Goal: Answer question/provide support: Share knowledge or assist other users

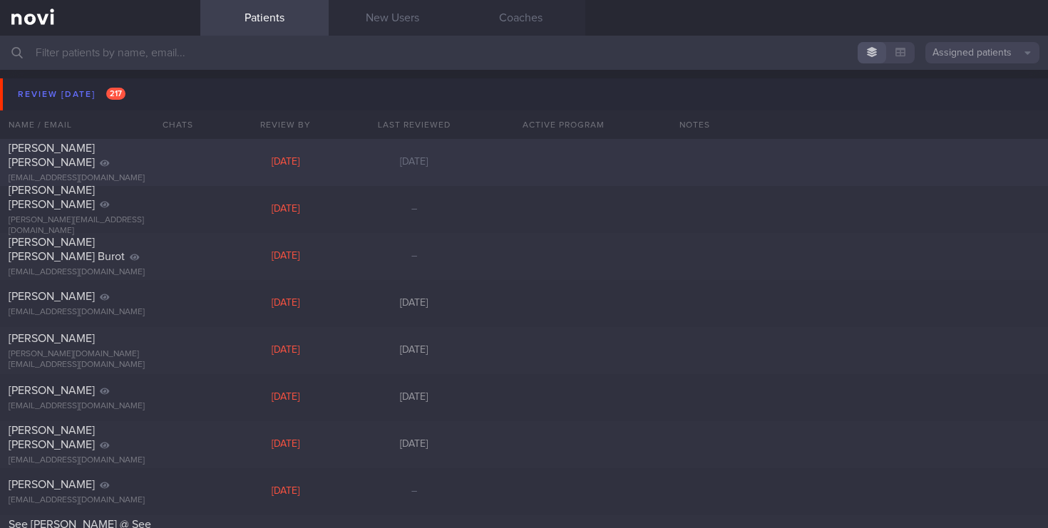
click at [122, 173] on div "[EMAIL_ADDRESS][DOMAIN_NAME]" at bounding box center [100, 178] width 183 height 11
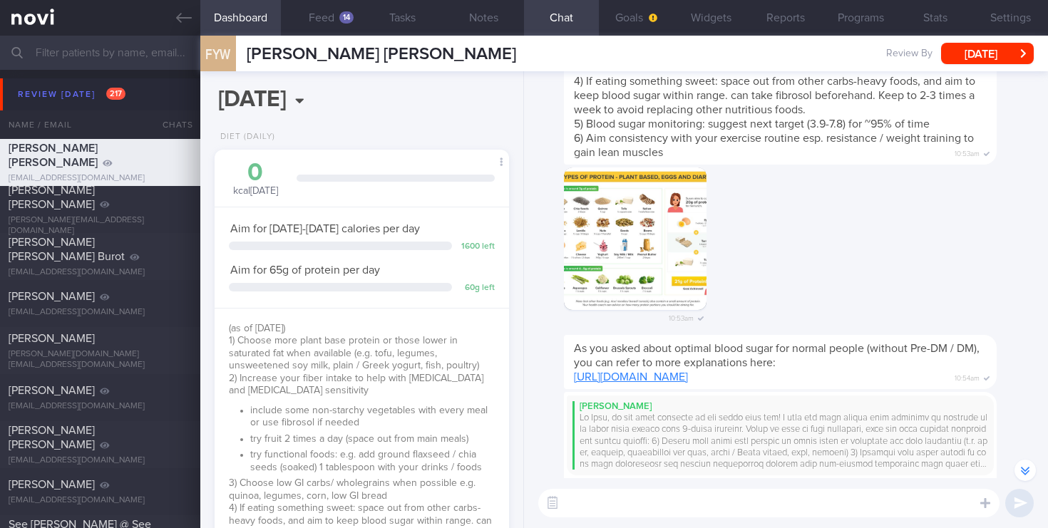
scroll to position [-8281, 0]
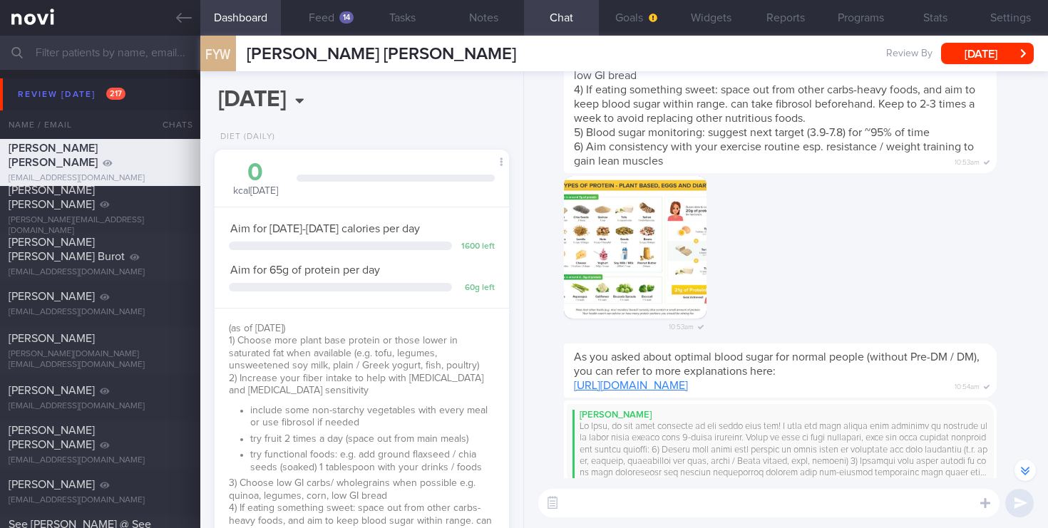
click at [602, 286] on div "10:53am" at bounding box center [656, 258] width 185 height 165
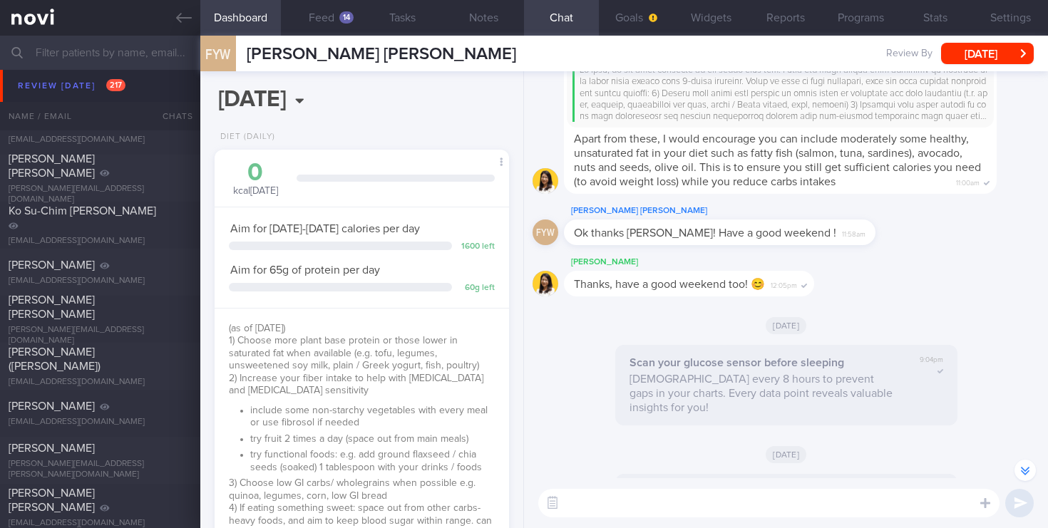
scroll to position [927, 0]
click at [128, 244] on div "Ko Su-Chim [PERSON_NAME] [EMAIL_ADDRESS][DOMAIN_NAME] [DATE] [DATE]" at bounding box center [524, 223] width 1048 height 47
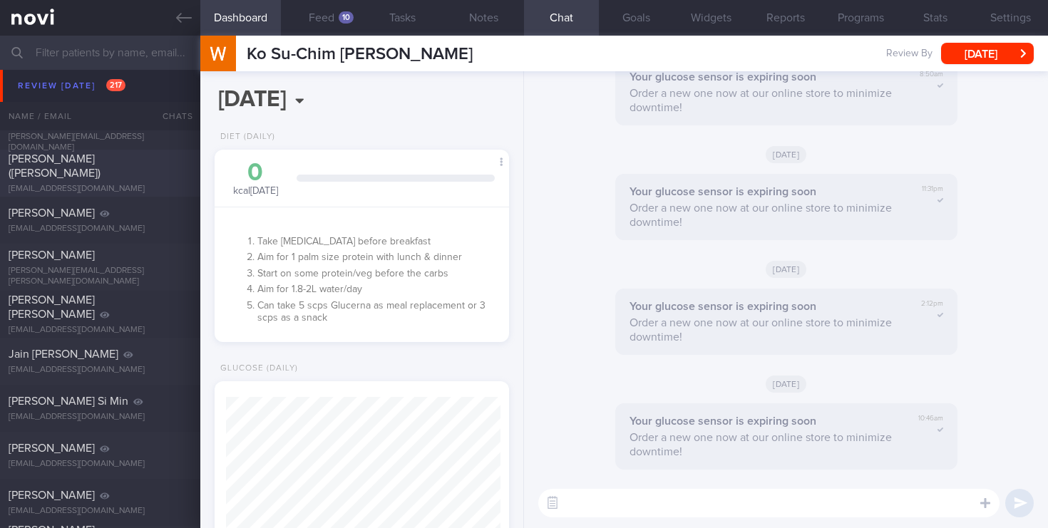
scroll to position [1125, 0]
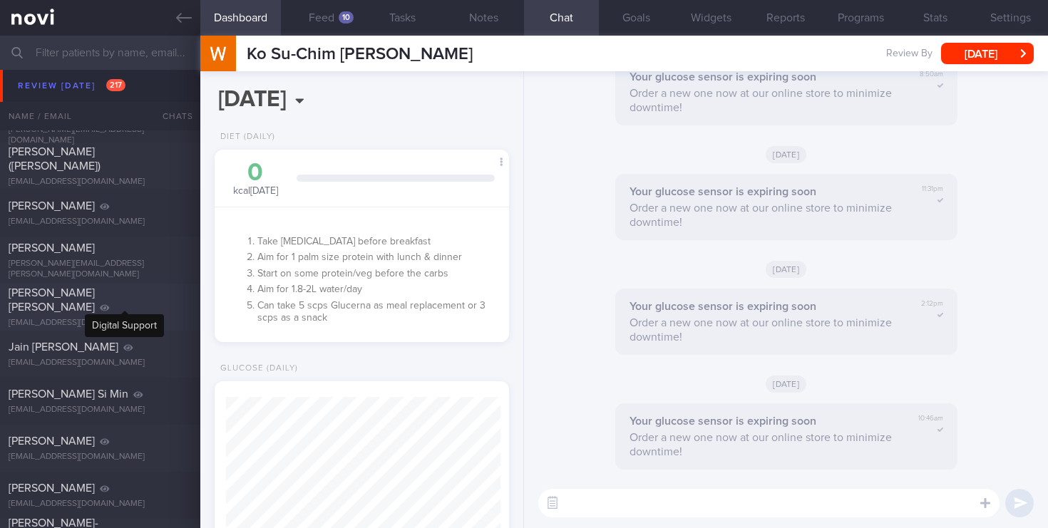
click at [110, 304] on icon at bounding box center [105, 308] width 10 height 9
select select "7"
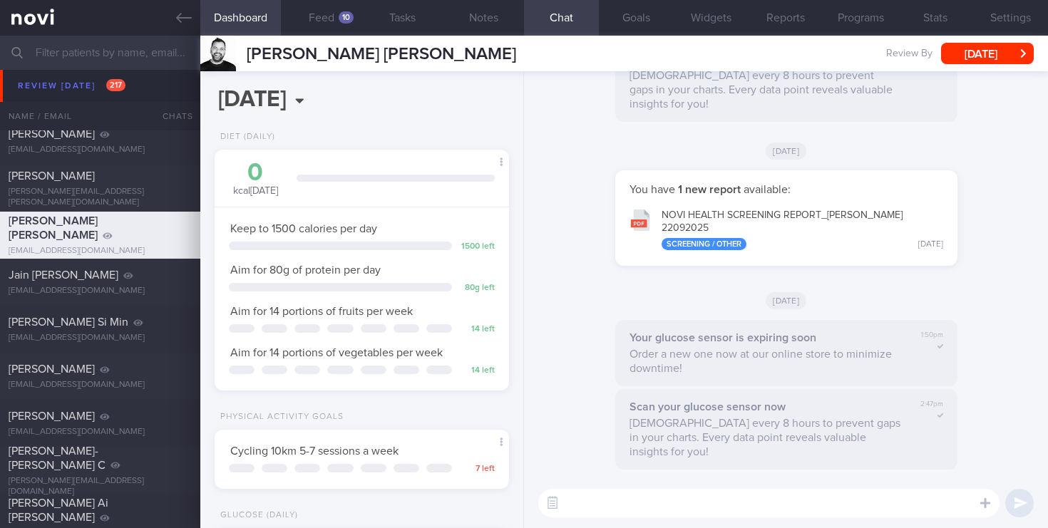
scroll to position [1218, 0]
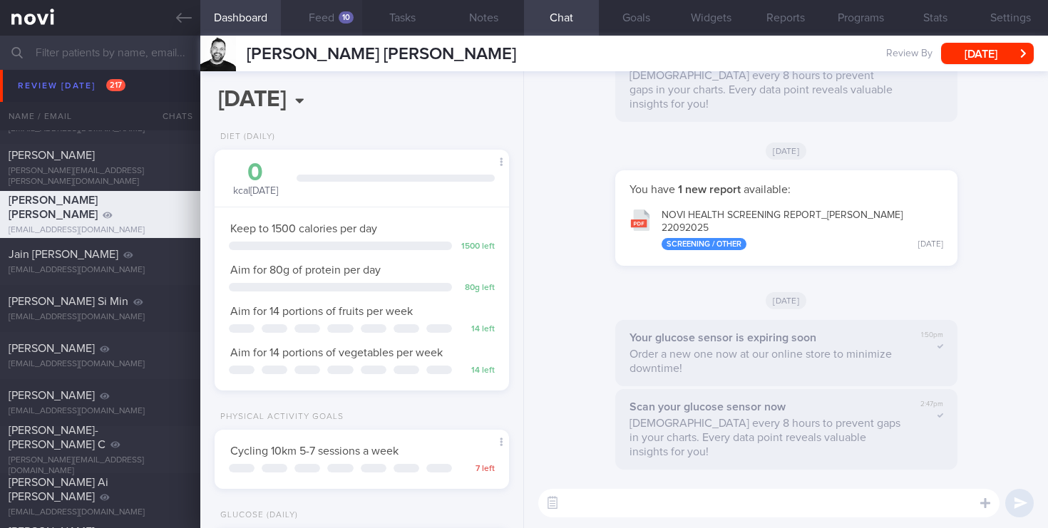
click at [338, 20] on button "Feed 10" at bounding box center [321, 18] width 81 height 36
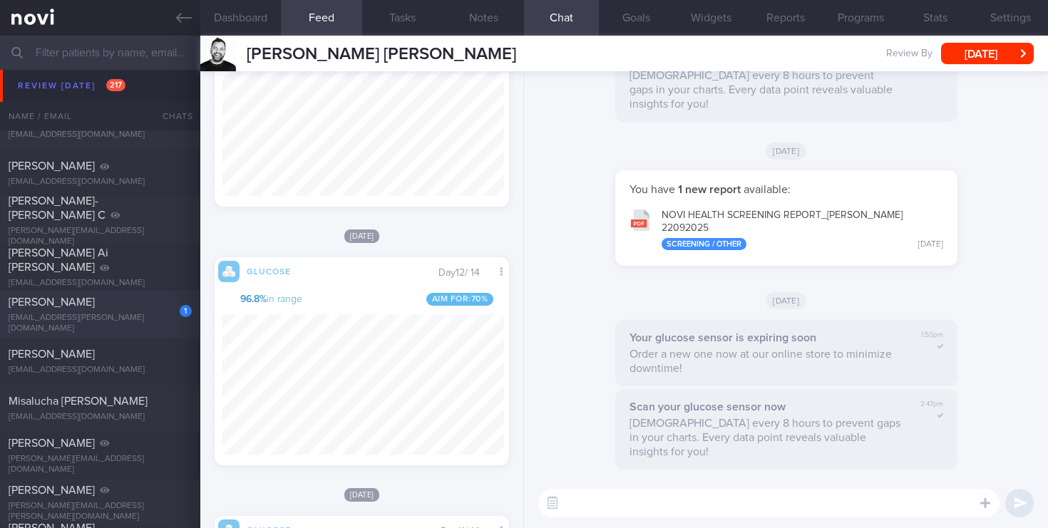
click at [137, 309] on div "[PERSON_NAME]" at bounding box center [99, 302] width 180 height 14
type input "2023"
select select "4"
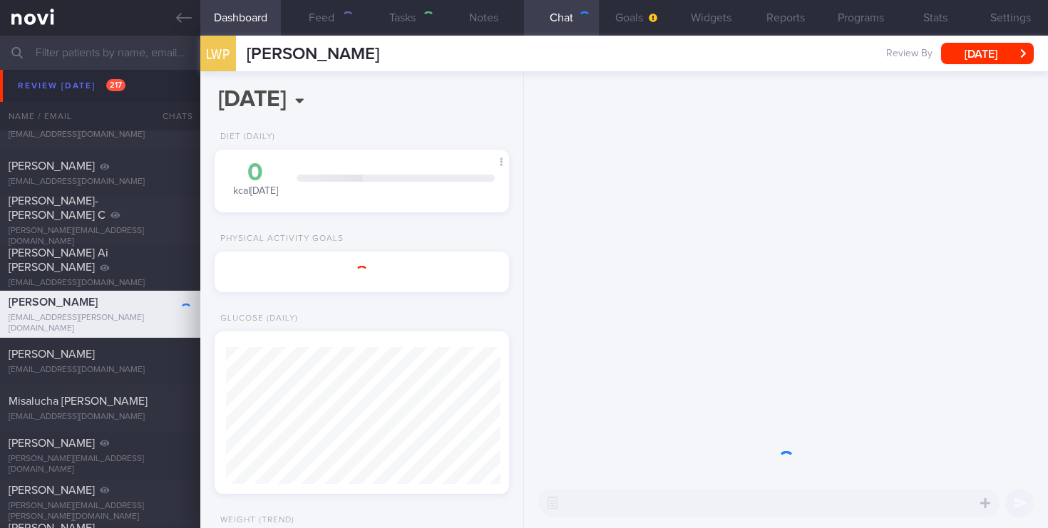
type input "2025"
select select "9"
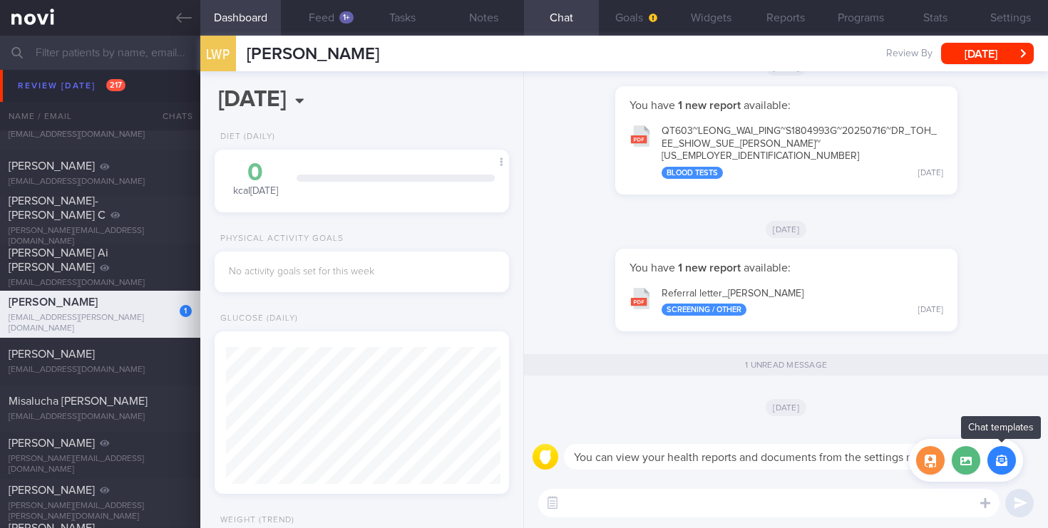
click at [1006, 464] on button "button" at bounding box center [1001, 460] width 29 height 29
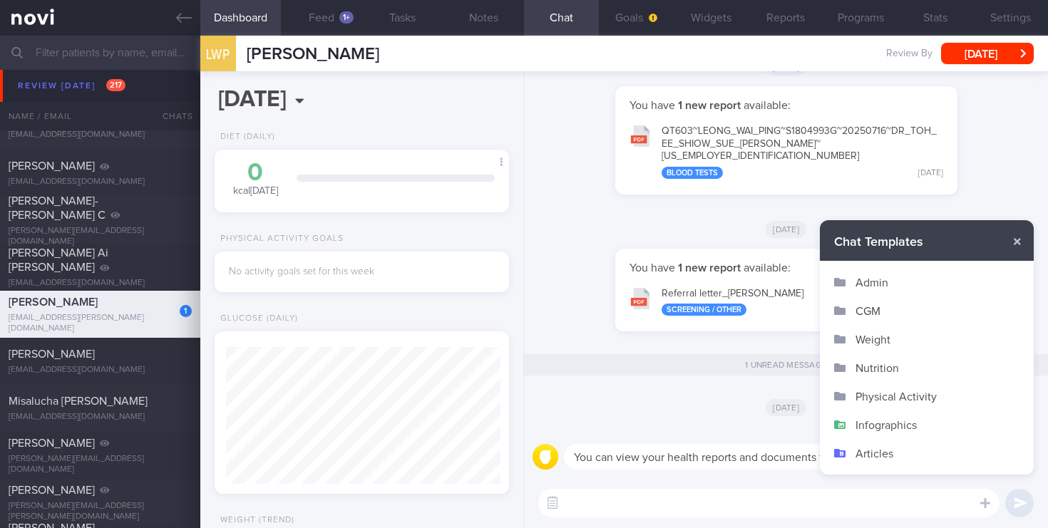
click at [884, 423] on button "Infographics" at bounding box center [927, 425] width 214 height 29
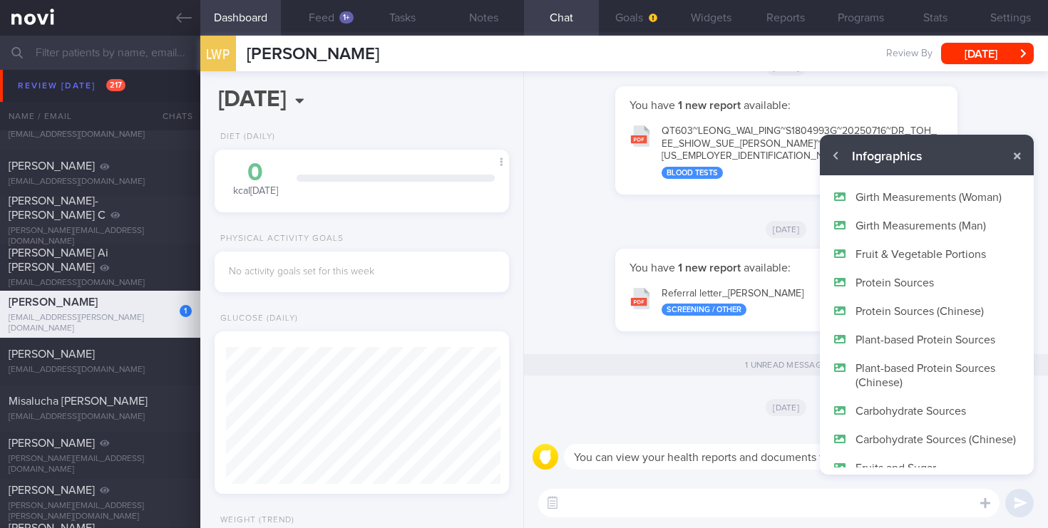
click at [885, 280] on button "Protein Sources" at bounding box center [927, 282] width 214 height 29
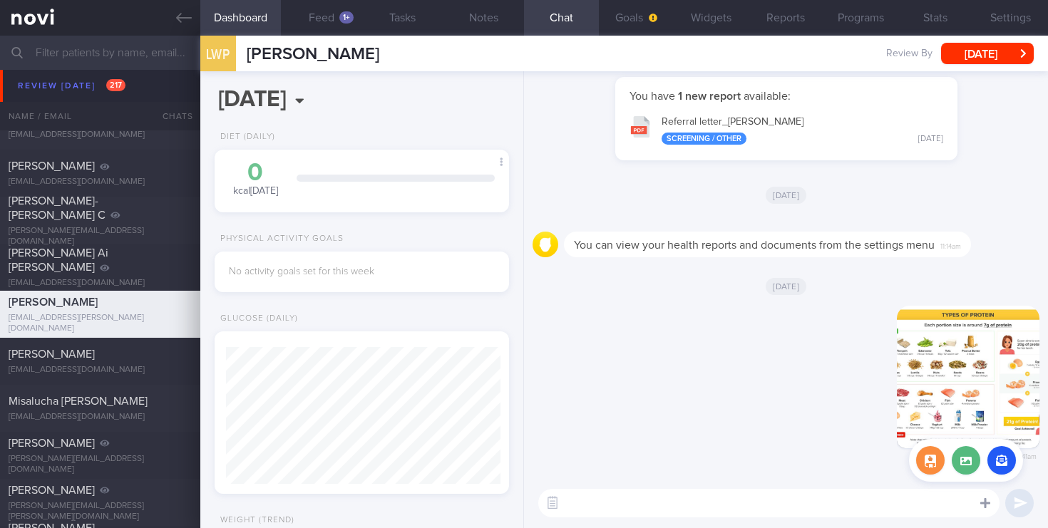
click at [987, 508] on icon at bounding box center [985, 503] width 10 height 13
click at [1006, 461] on button "button" at bounding box center [1001, 460] width 29 height 29
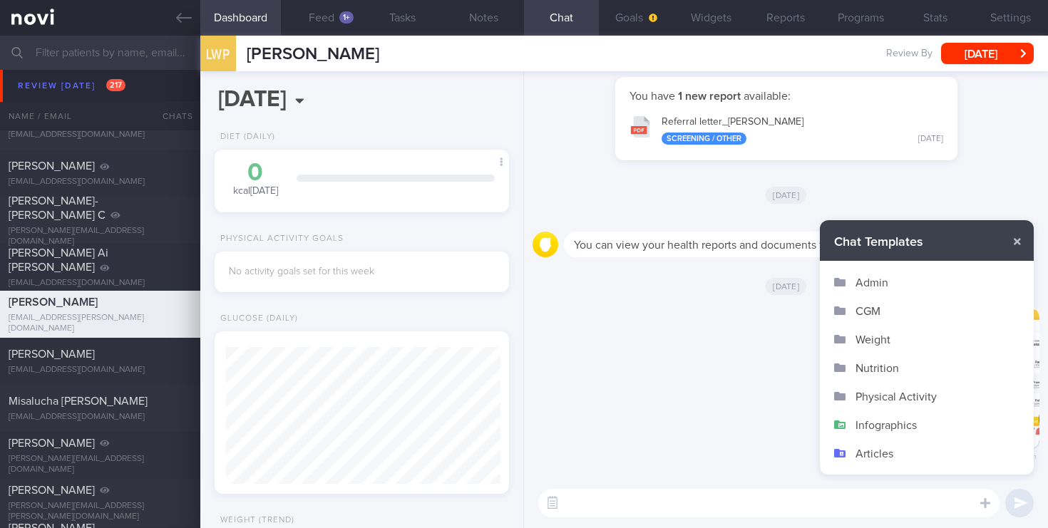
click at [897, 371] on button "Nutrition" at bounding box center [927, 368] width 214 height 29
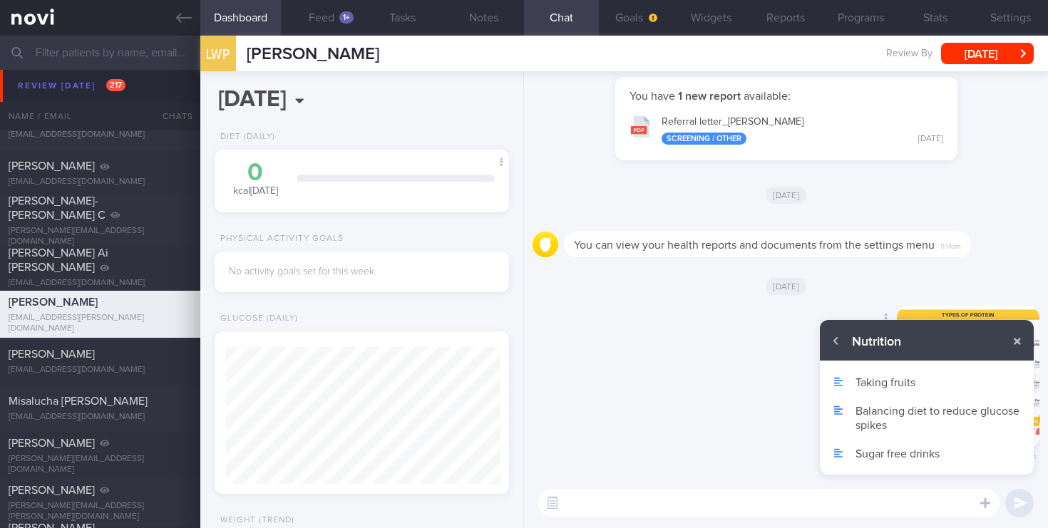
click at [710, 373] on div "Delete 10:41am" at bounding box center [785, 392] width 507 height 173
click at [1011, 343] on button "button" at bounding box center [1017, 342] width 26 height 26
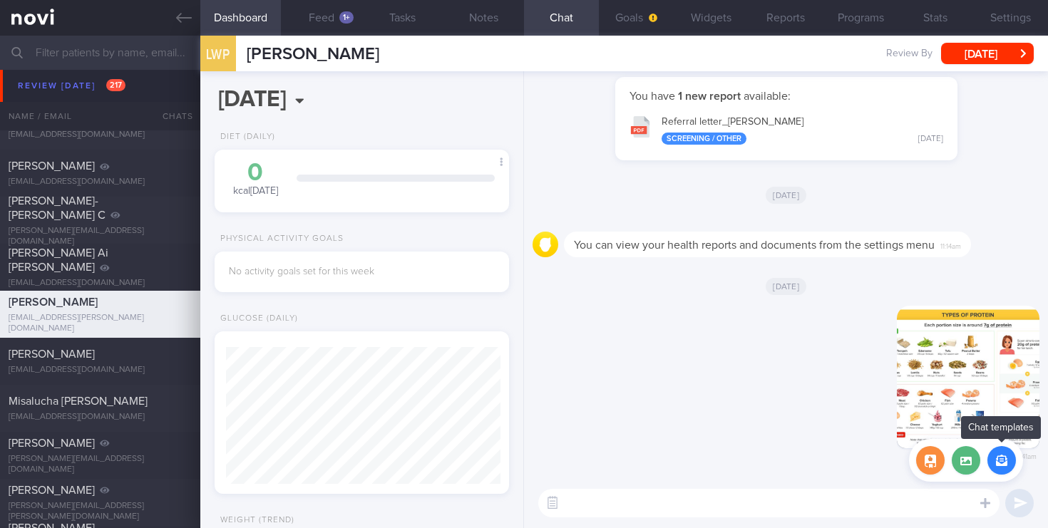
click at [1000, 468] on button "button" at bounding box center [1001, 460] width 29 height 29
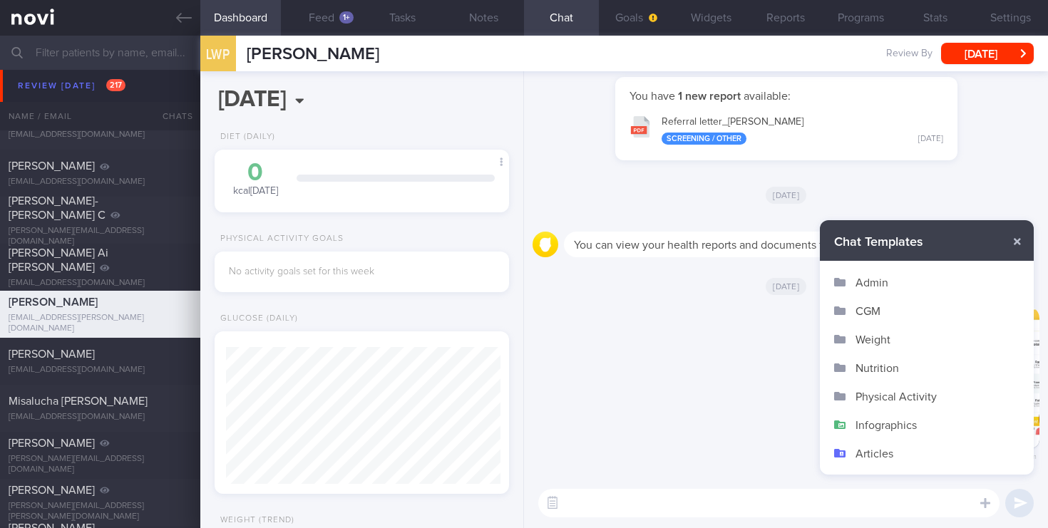
click at [885, 428] on button "Infographics" at bounding box center [927, 425] width 214 height 29
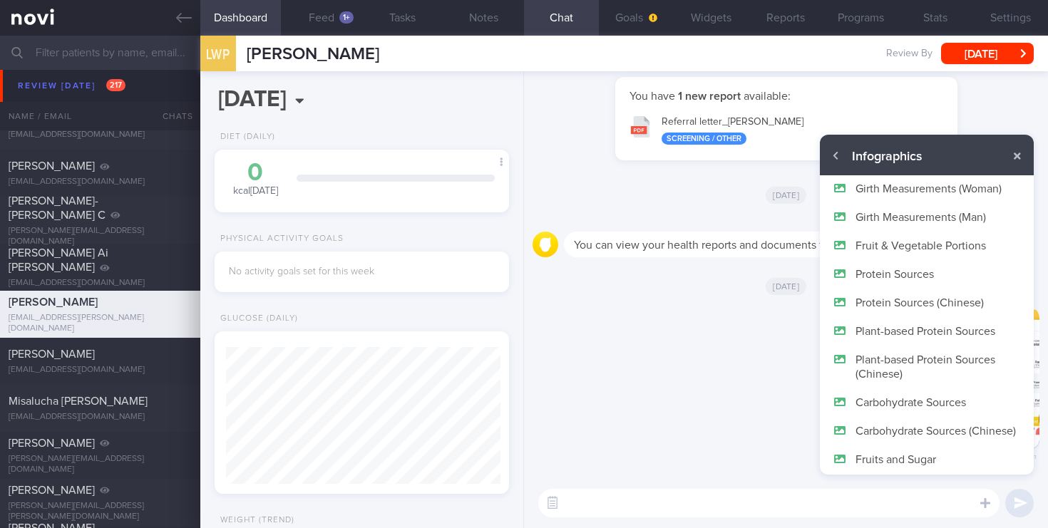
click at [910, 270] on button "Protein Sources" at bounding box center [927, 273] width 214 height 29
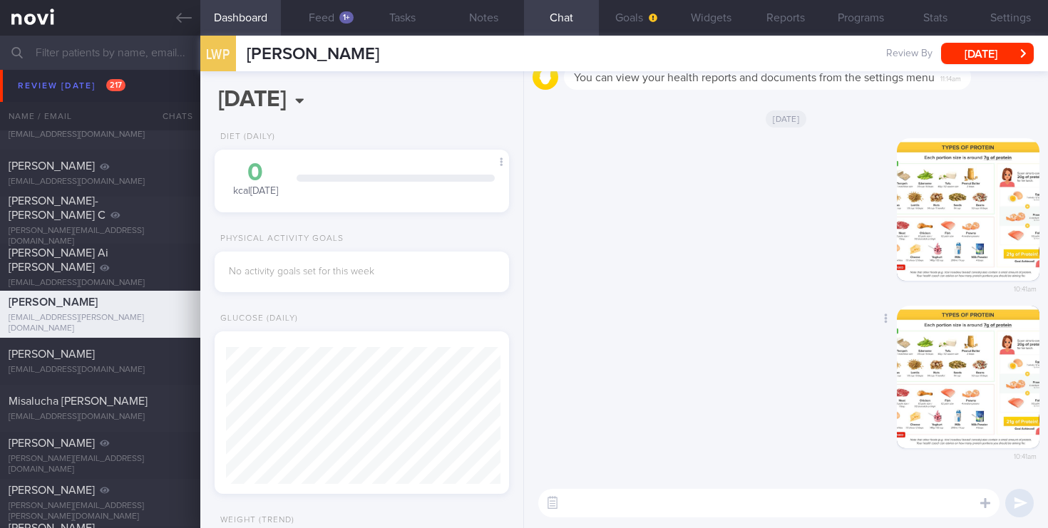
click at [959, 361] on button "button" at bounding box center [968, 377] width 143 height 143
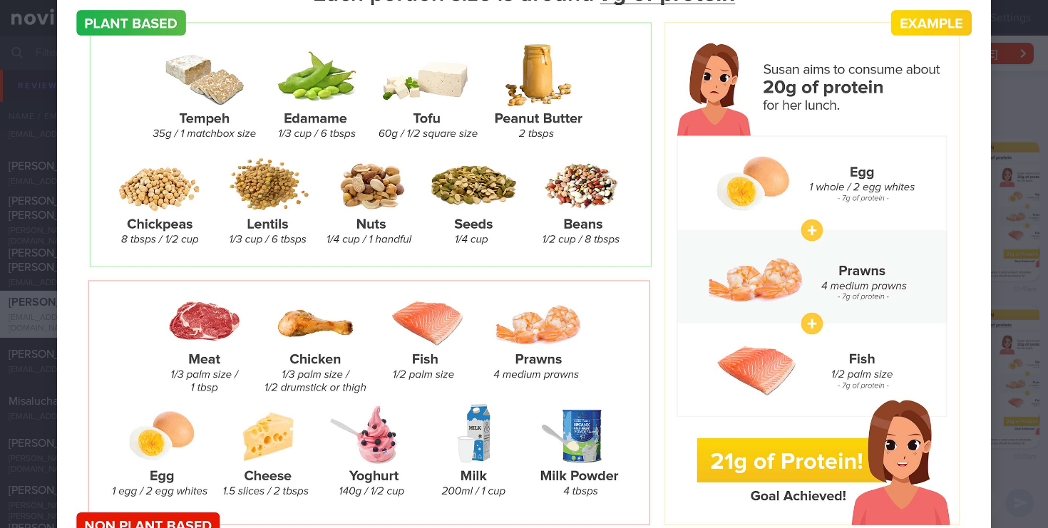
scroll to position [161, 0]
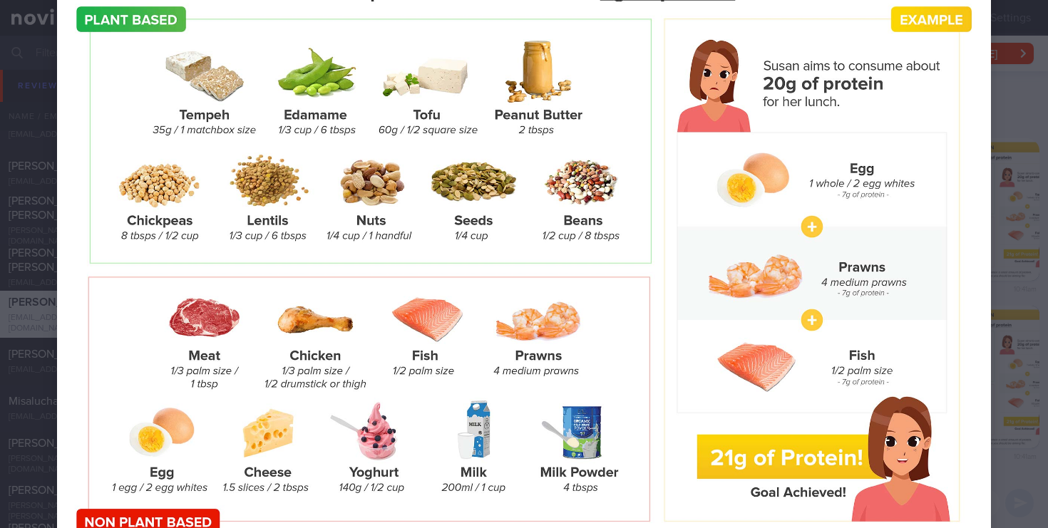
click at [1017, 113] on div at bounding box center [524, 241] width 1048 height 805
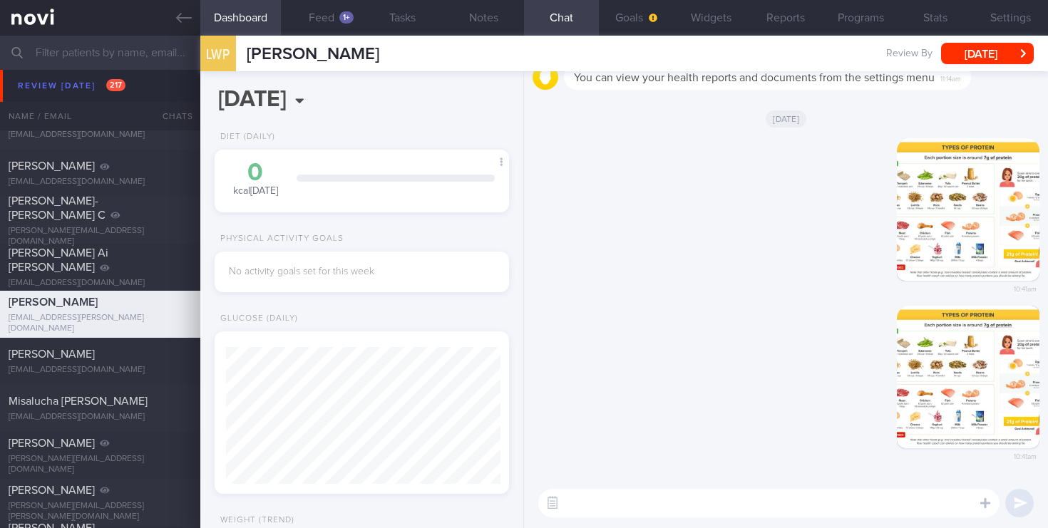
click at [59, 47] on input "text" at bounding box center [524, 53] width 1048 height 34
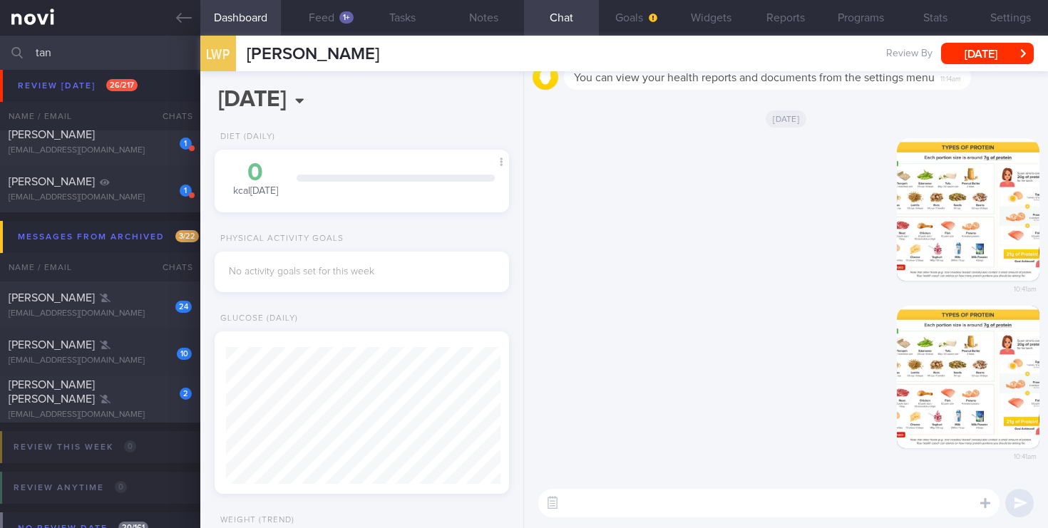
scroll to position [1421, 0]
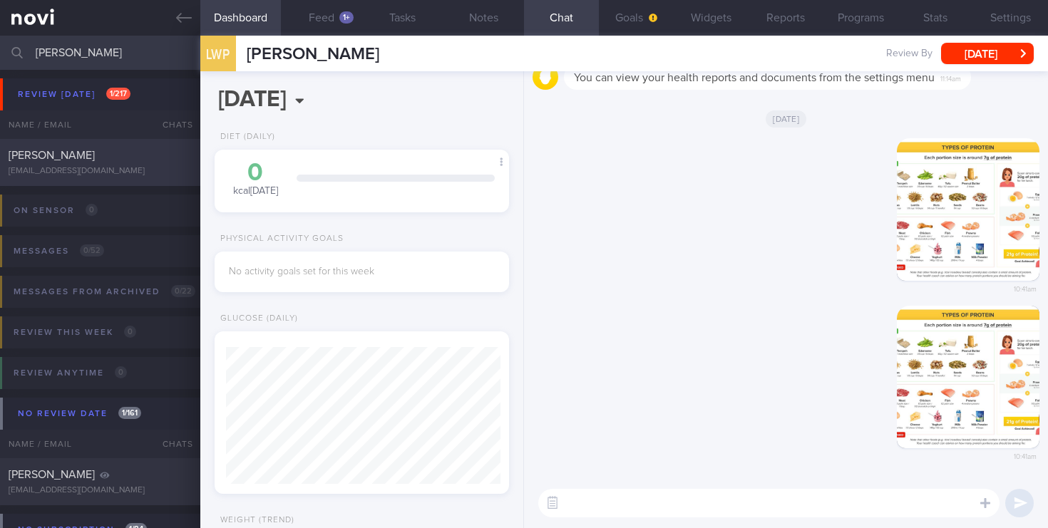
type input "[PERSON_NAME]"
click at [89, 177] on div "[PERSON_NAME] [EMAIL_ADDRESS][DOMAIN_NAME] [DATE] –" at bounding box center [524, 162] width 1048 height 47
type input "2023"
select select "4"
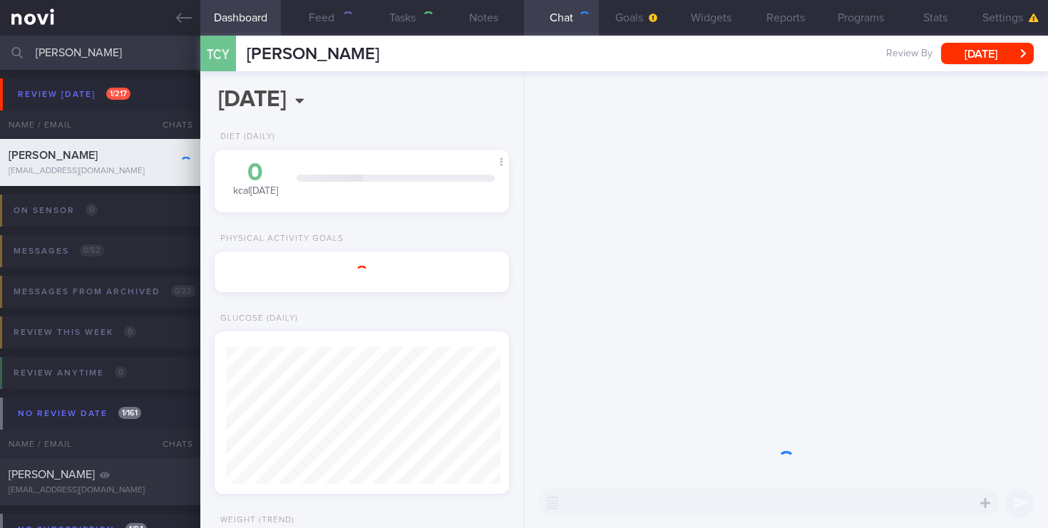
type input "2025"
select select "9"
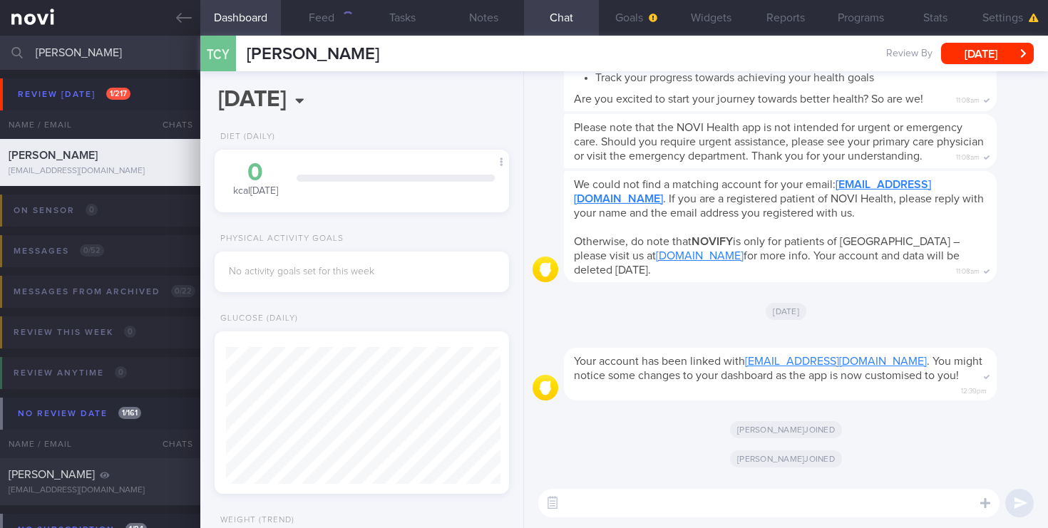
scroll to position [134, 269]
click at [1004, 463] on button "button" at bounding box center [1001, 460] width 29 height 29
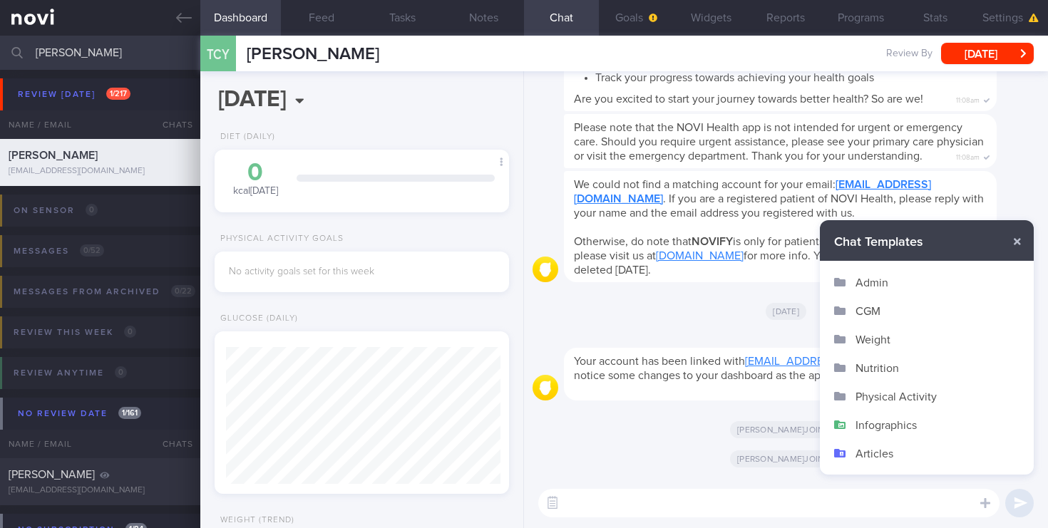
click at [884, 426] on button "Infographics" at bounding box center [927, 425] width 214 height 29
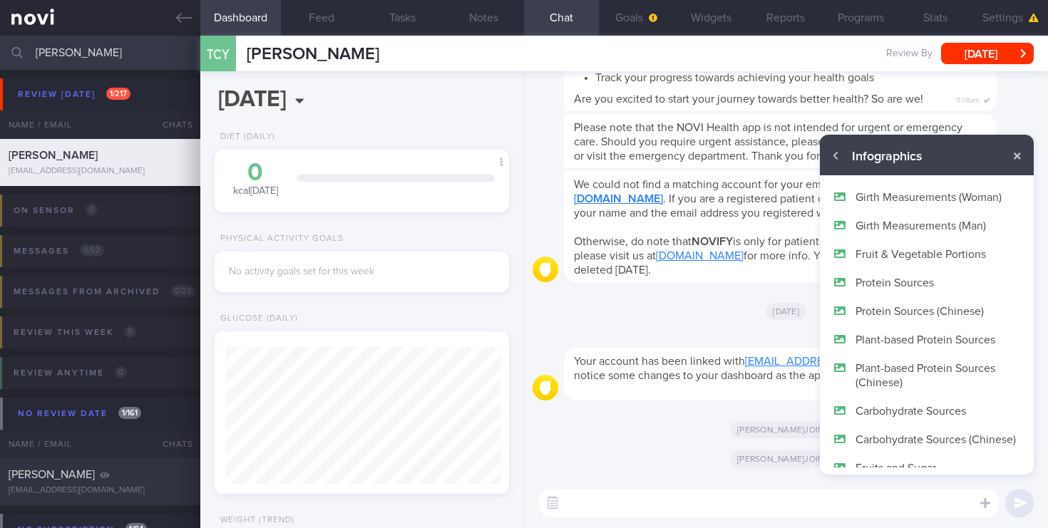
click at [896, 283] on button "Protein Sources" at bounding box center [927, 282] width 214 height 29
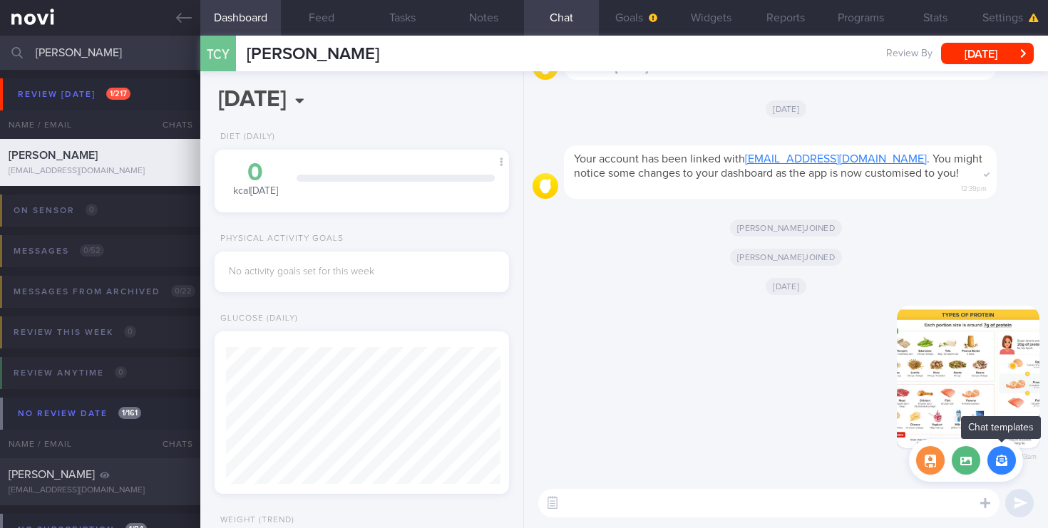
click at [999, 458] on button "button" at bounding box center [1001, 460] width 29 height 29
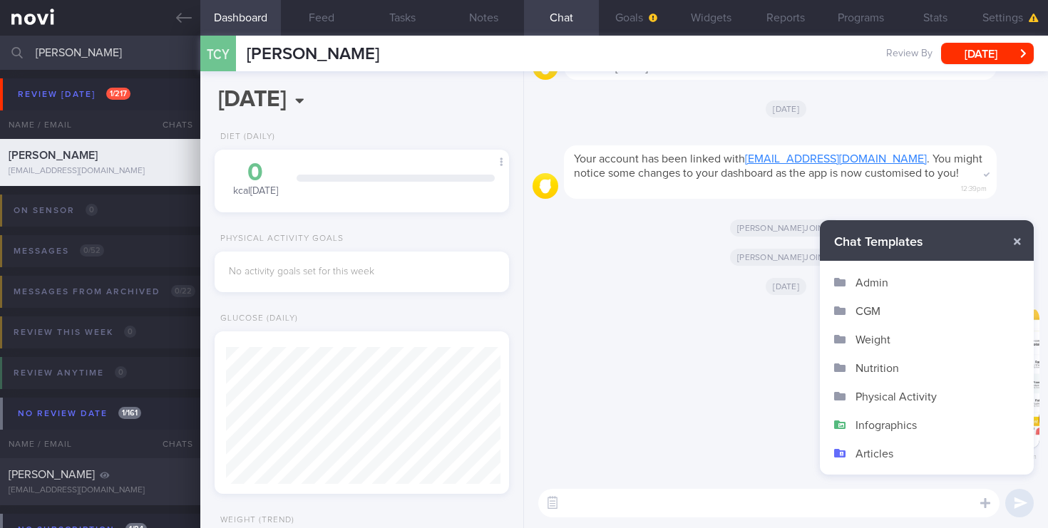
click at [888, 424] on button "Infographics" at bounding box center [927, 425] width 214 height 29
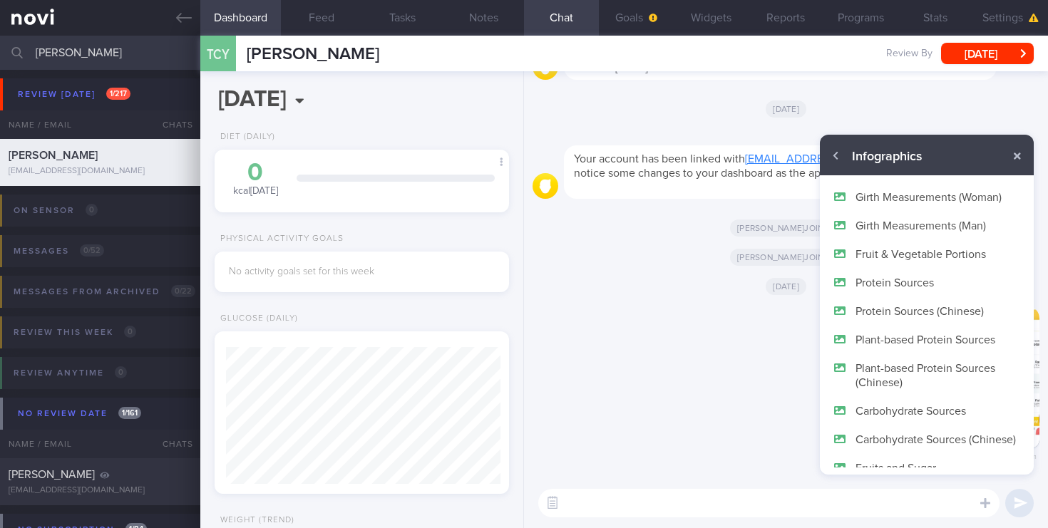
click at [907, 312] on button "Protein Sources (Chinese)" at bounding box center [927, 311] width 214 height 29
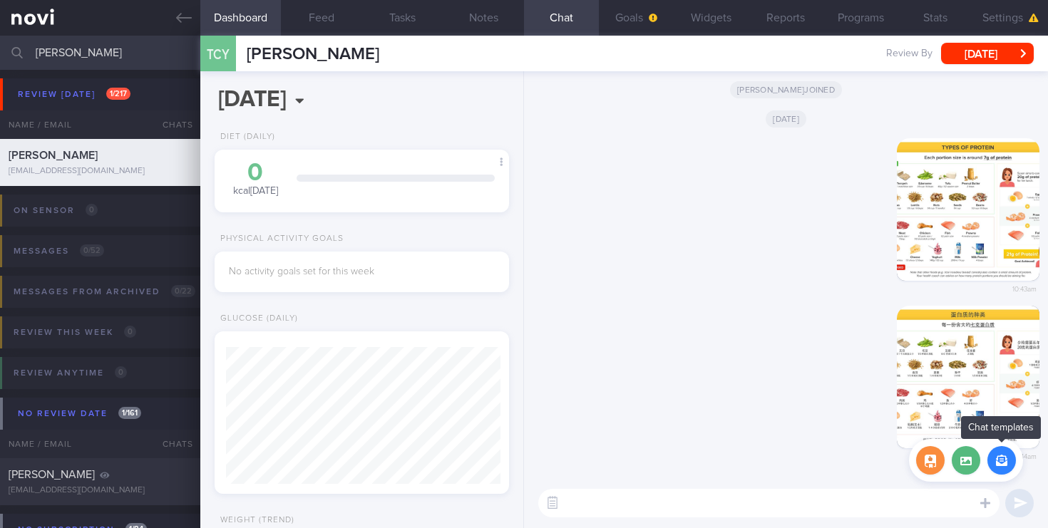
click at [1006, 460] on button "button" at bounding box center [1001, 460] width 29 height 29
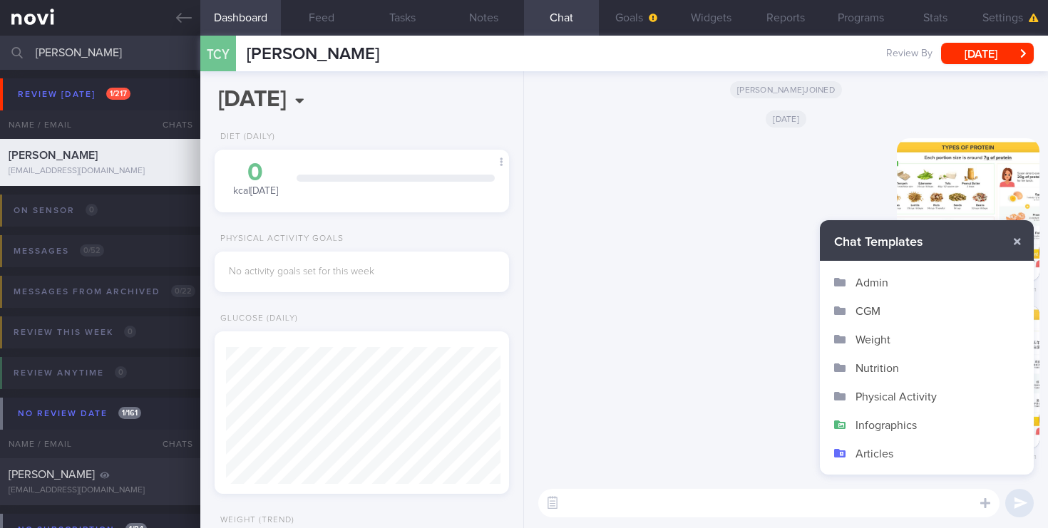
click at [885, 423] on button "Infographics" at bounding box center [927, 425] width 214 height 29
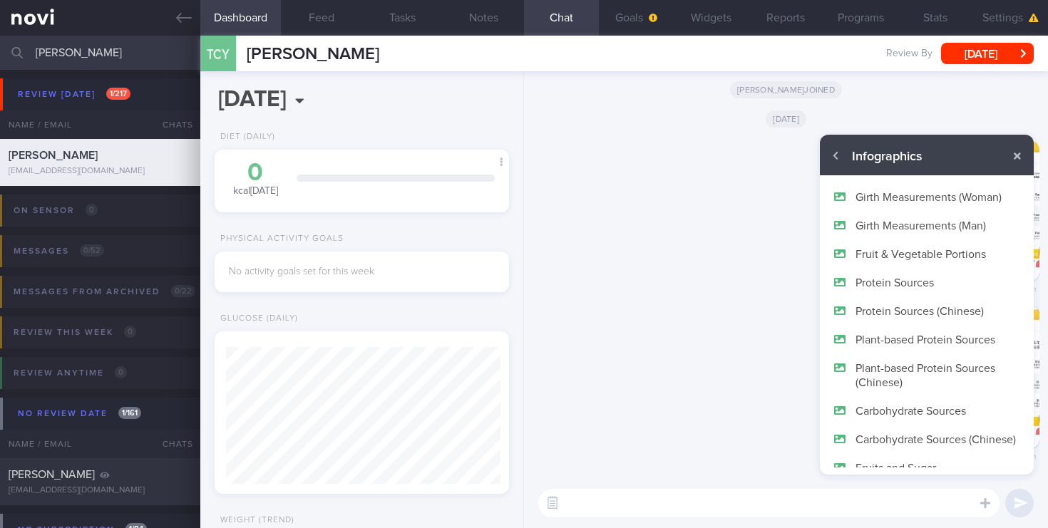
click at [896, 341] on button "Plant-based Protein Sources" at bounding box center [927, 339] width 214 height 29
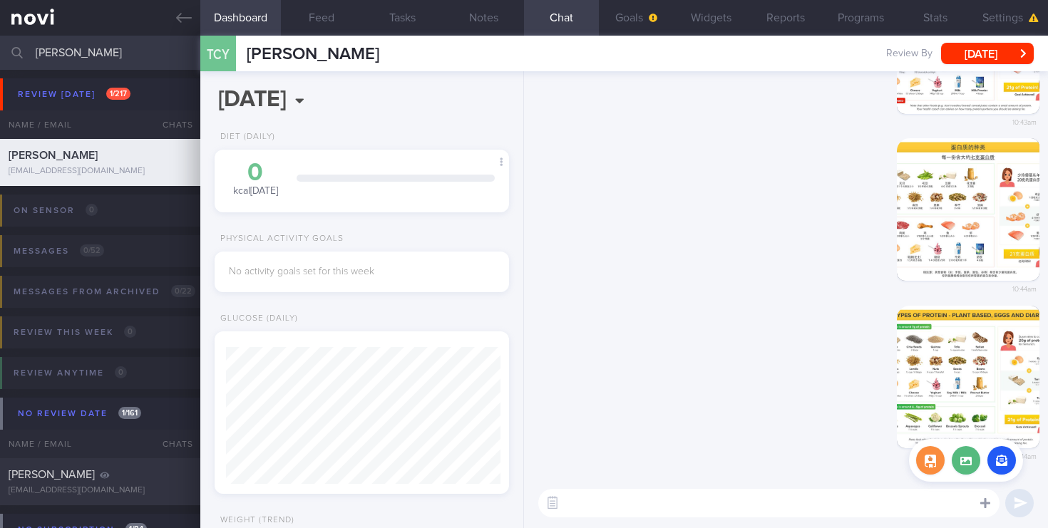
click at [984, 508] on icon at bounding box center [985, 503] width 10 height 10
click at [1002, 465] on button "button" at bounding box center [1001, 460] width 29 height 29
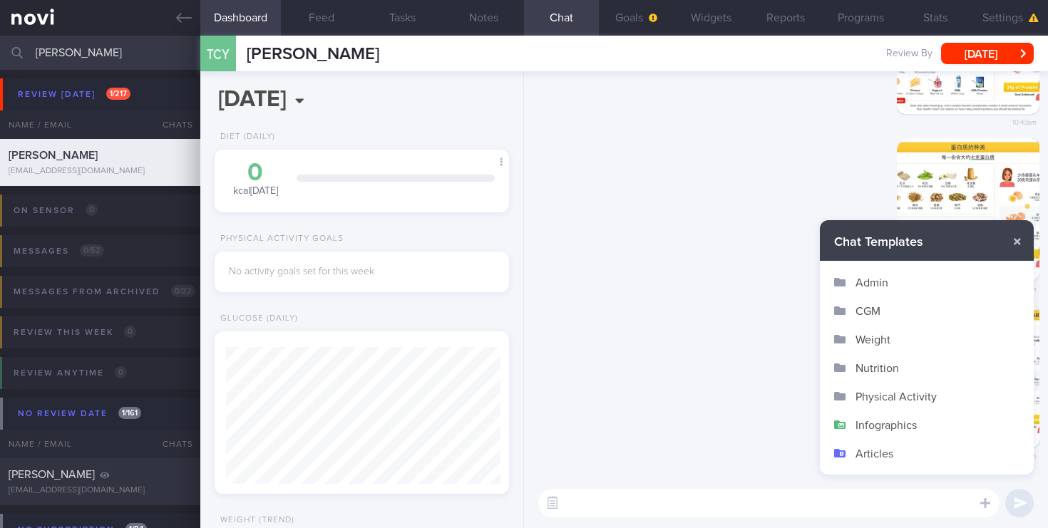
click at [903, 426] on button "Infographics" at bounding box center [927, 425] width 214 height 29
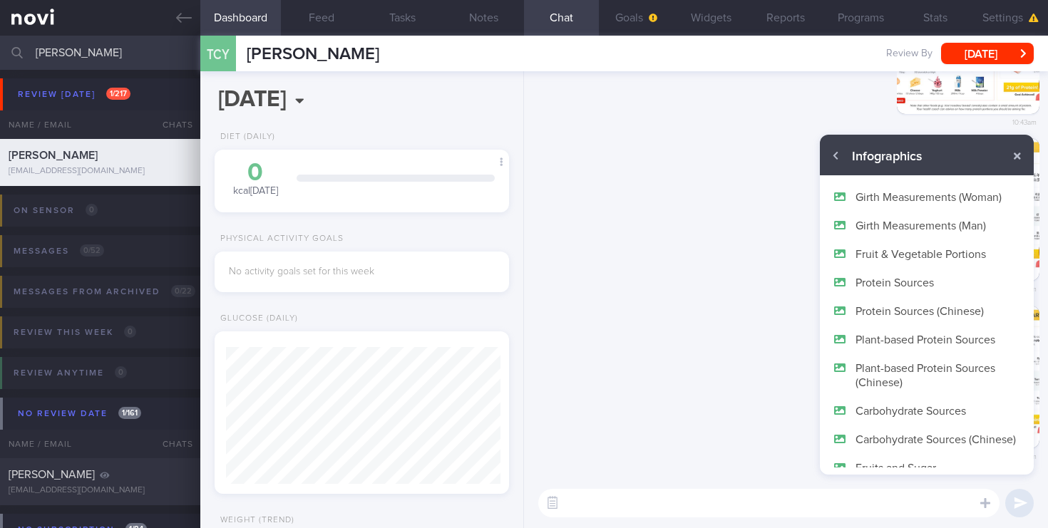
click at [910, 367] on button "Plant-based Protein Sources (Chinese)" at bounding box center [927, 375] width 214 height 43
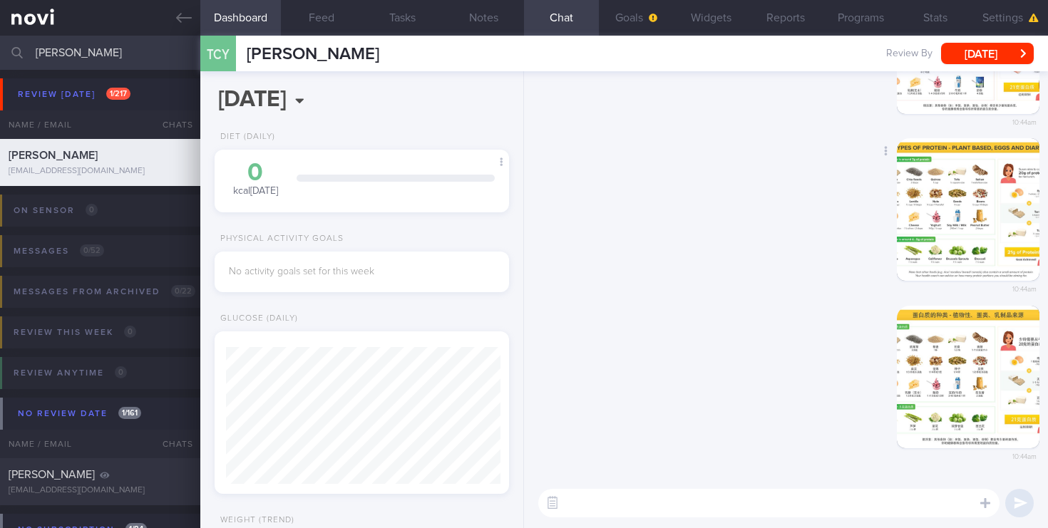
click at [946, 226] on button "button" at bounding box center [968, 209] width 143 height 143
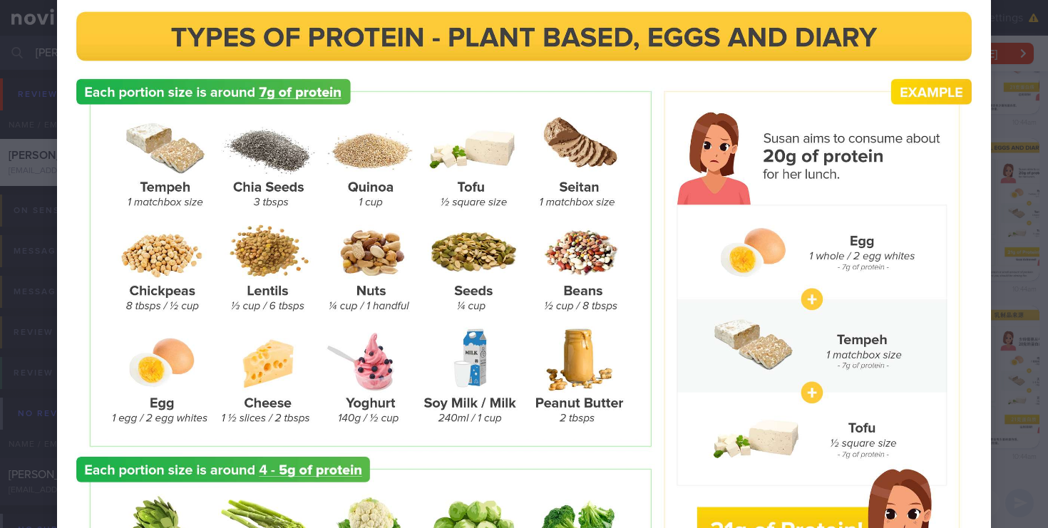
scroll to position [0, 0]
